Goal: Task Accomplishment & Management: Use online tool/utility

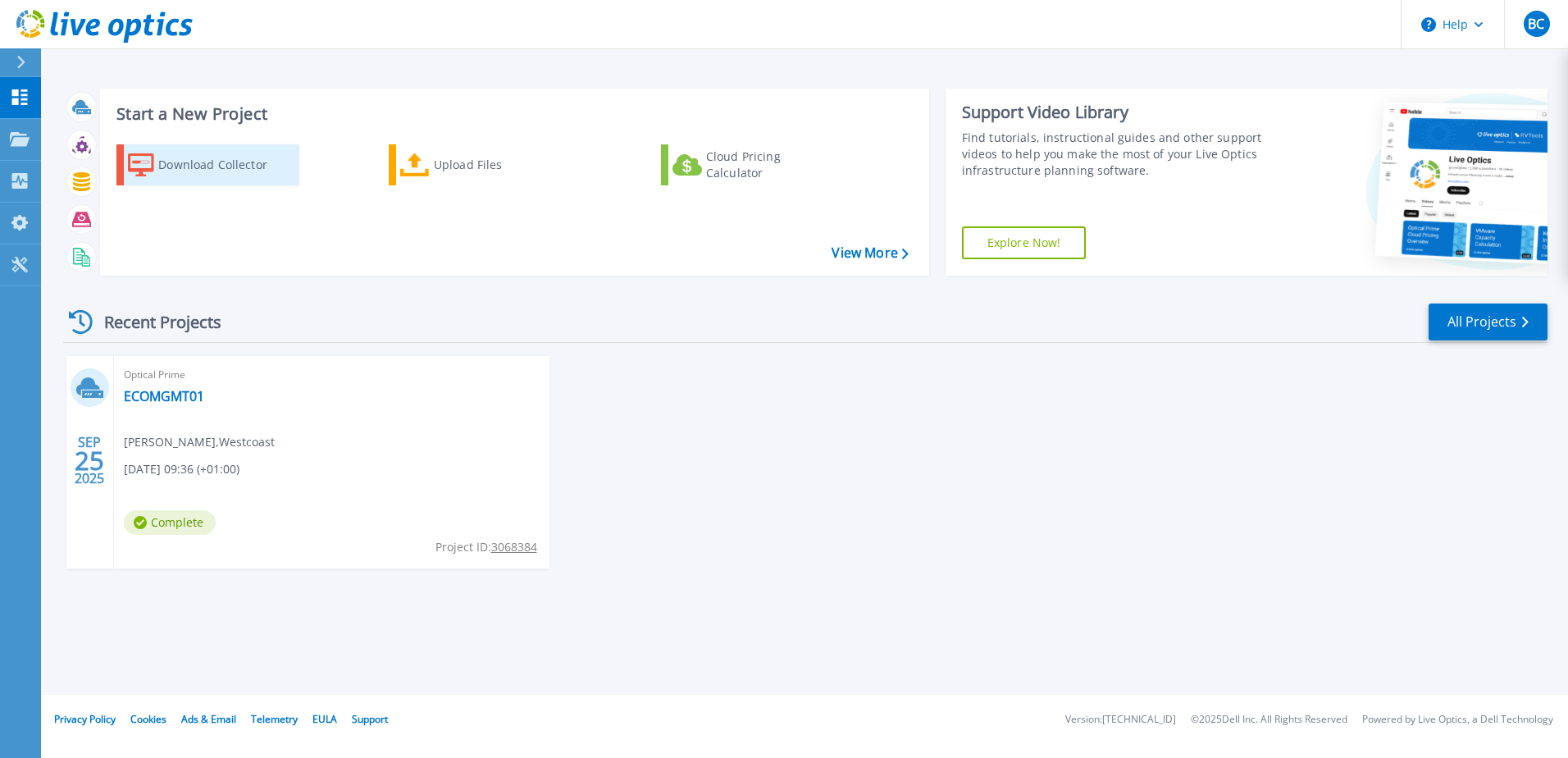
click at [181, 172] on div "Download Collector" at bounding box center [223, 164] width 131 height 33
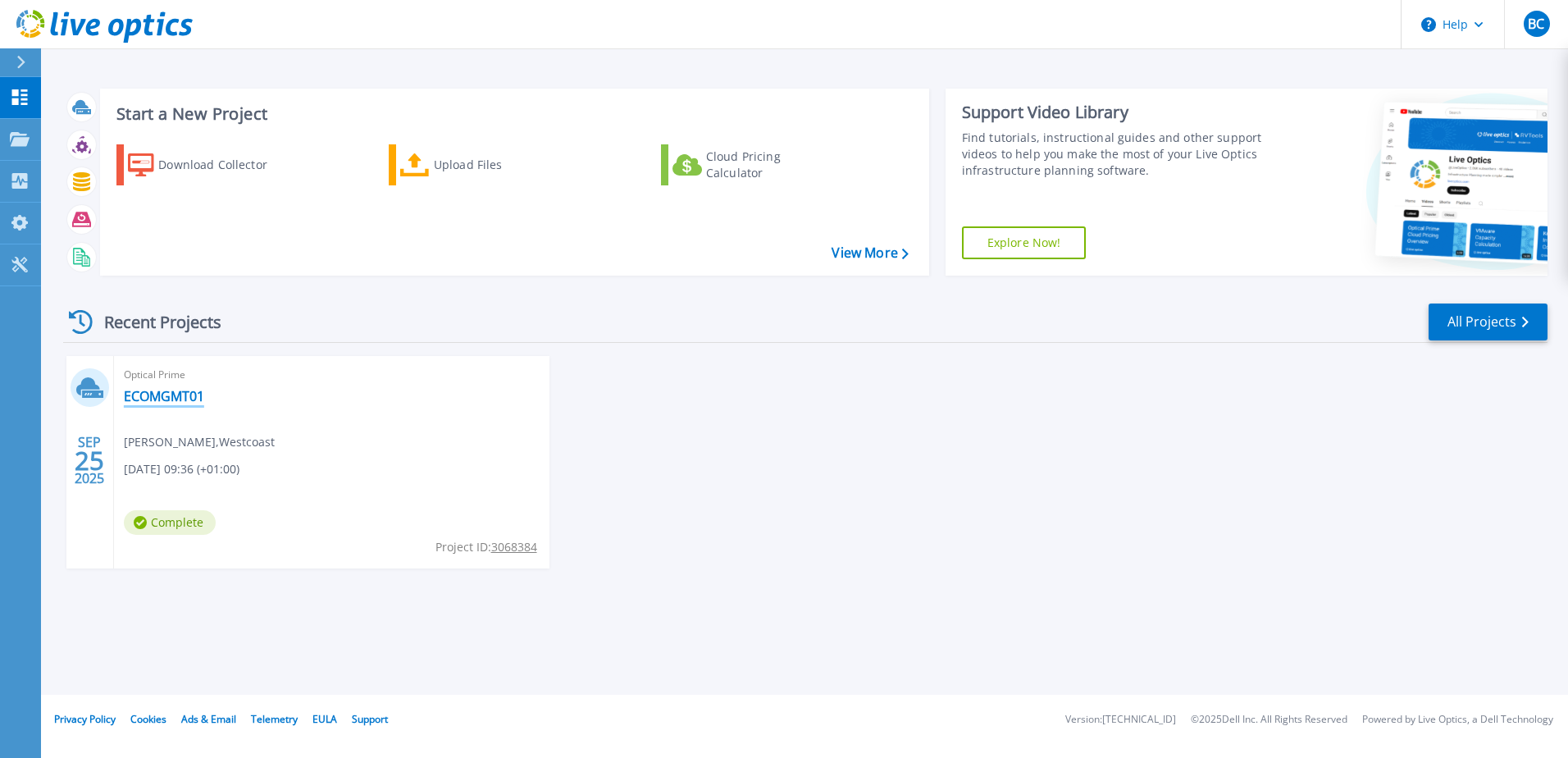
click at [155, 403] on link "ECOMGMT01" at bounding box center [164, 396] width 80 height 16
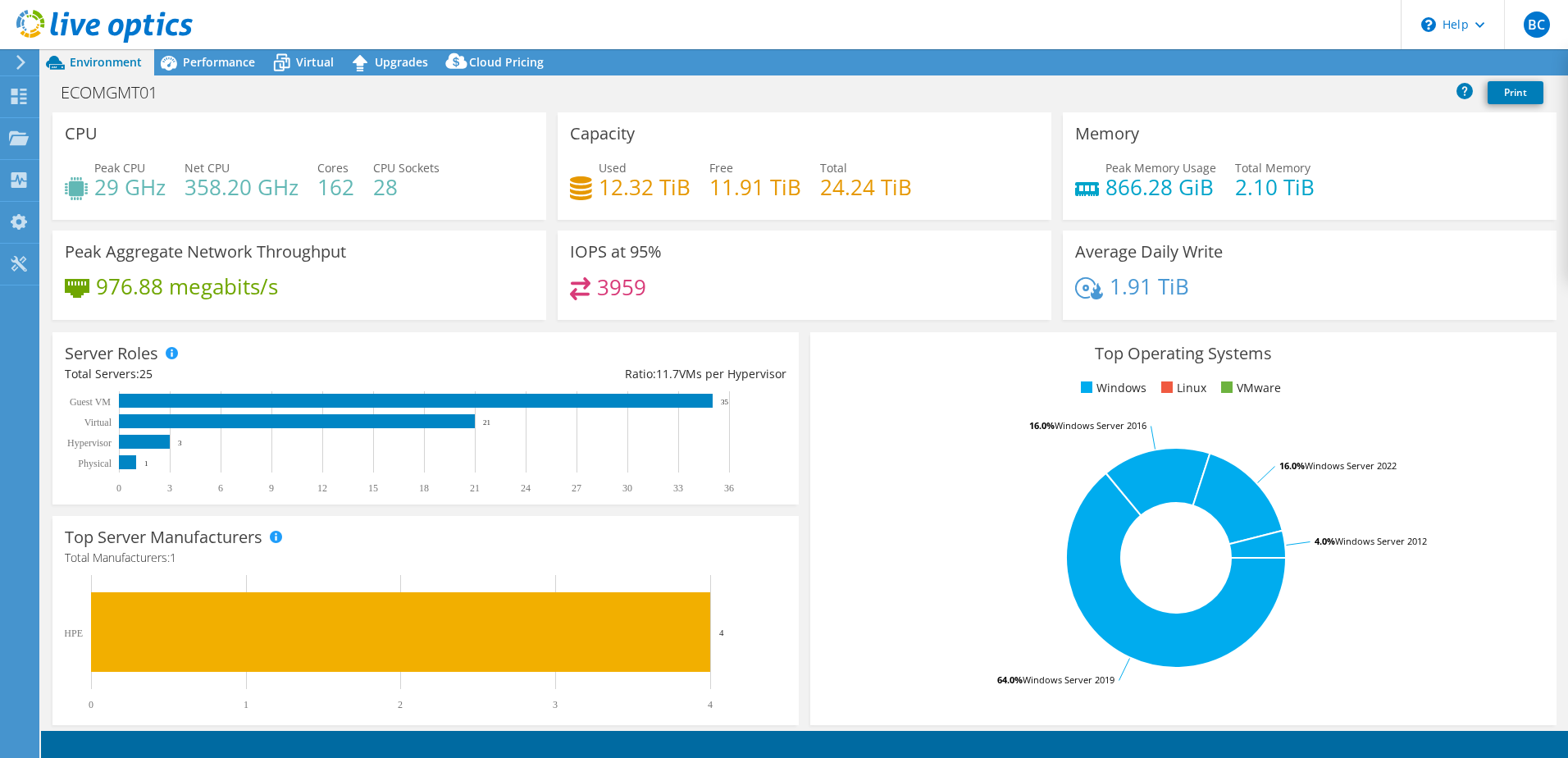
select select "USD"
click at [1415, 65] on icon at bounding box center [1416, 62] width 16 height 12
click at [1270, 61] on link "Reports" at bounding box center [1290, 62] width 79 height 25
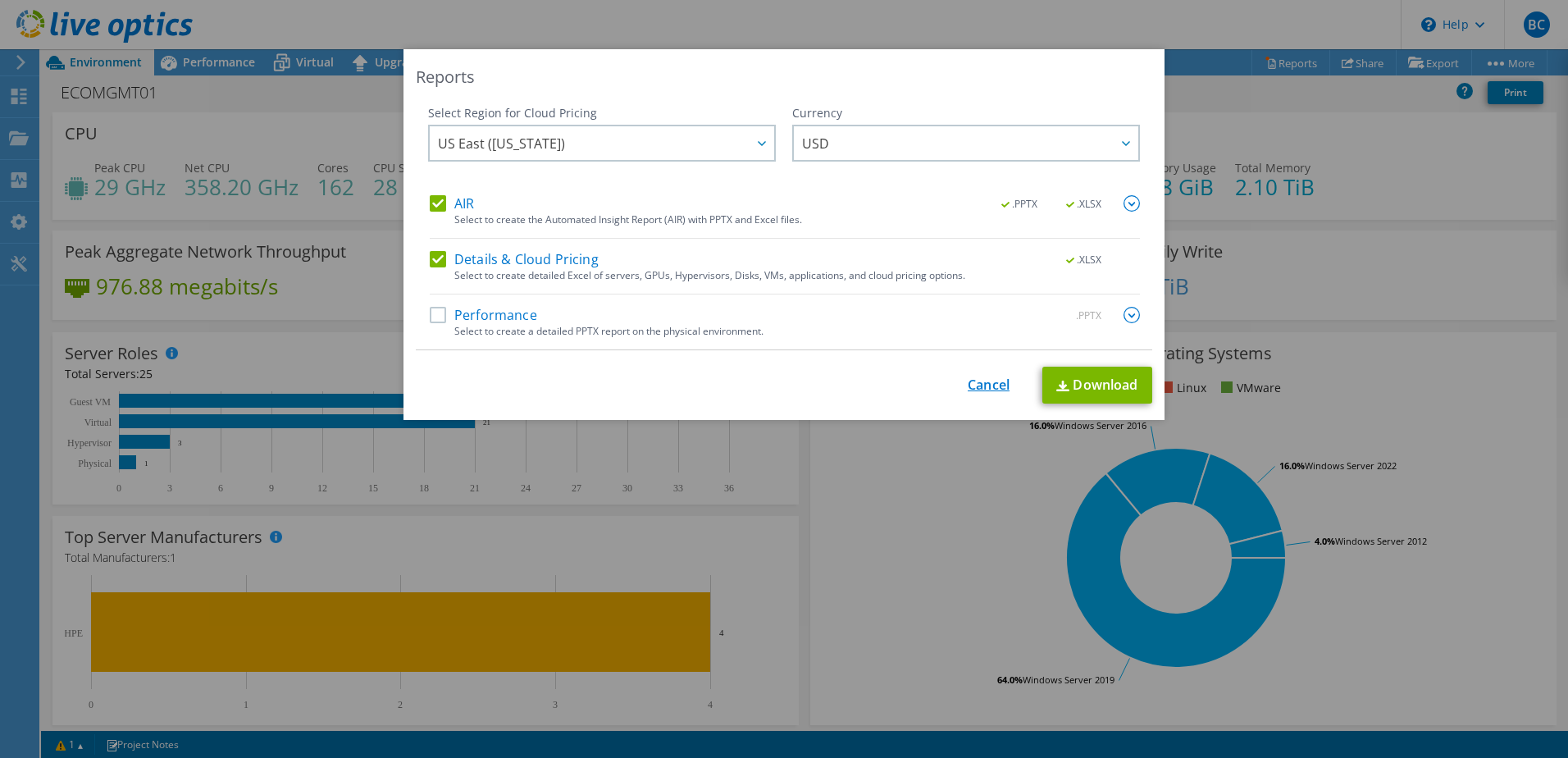
click at [981, 387] on link "Cancel" at bounding box center [988, 385] width 42 height 15
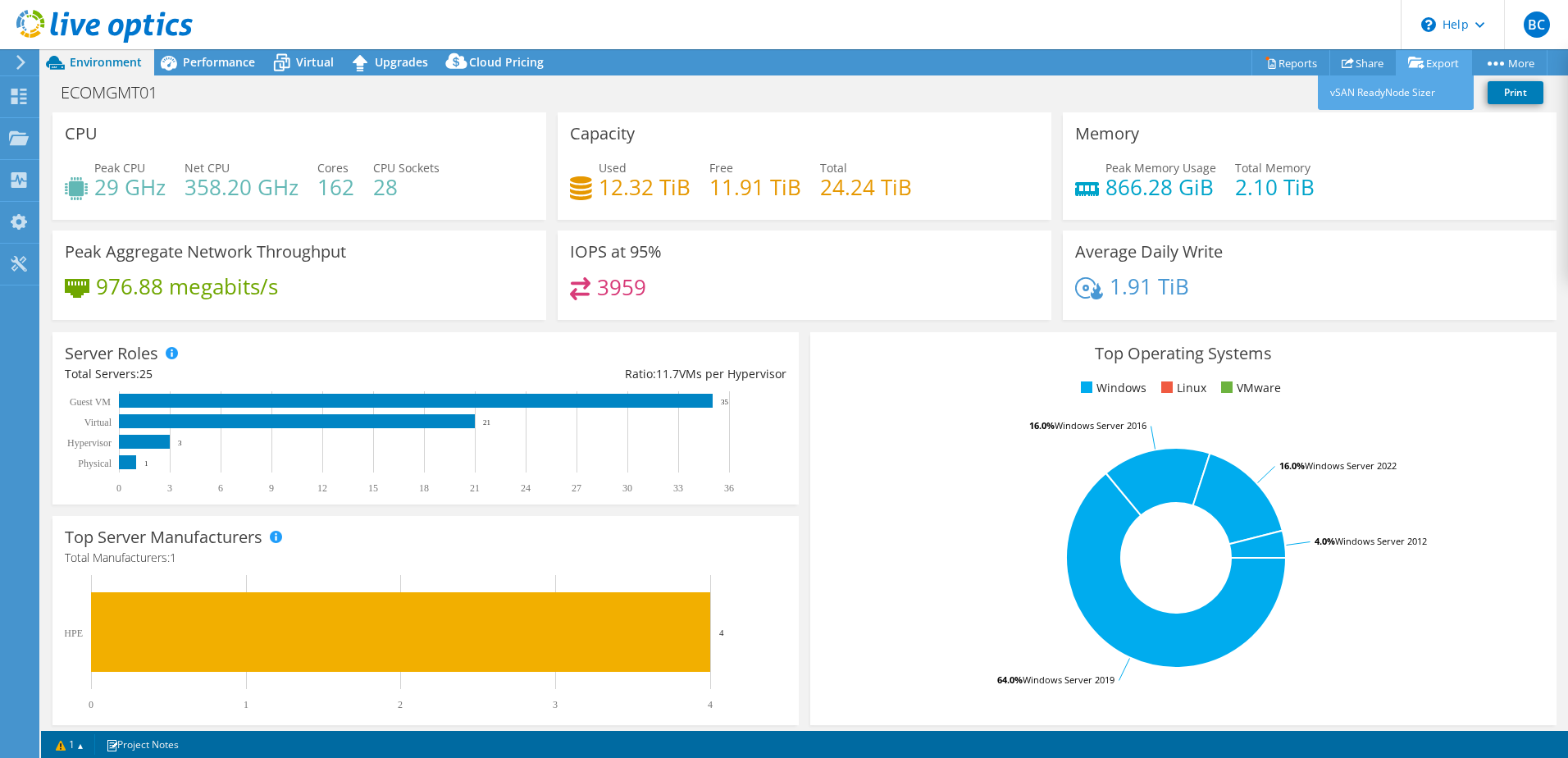
click at [1424, 62] on link "Export" at bounding box center [1433, 62] width 76 height 25
click at [1383, 91] on link "vSAN ReadyNode Sizer" at bounding box center [1396, 93] width 156 height 35
